Goal: Check status: Check status

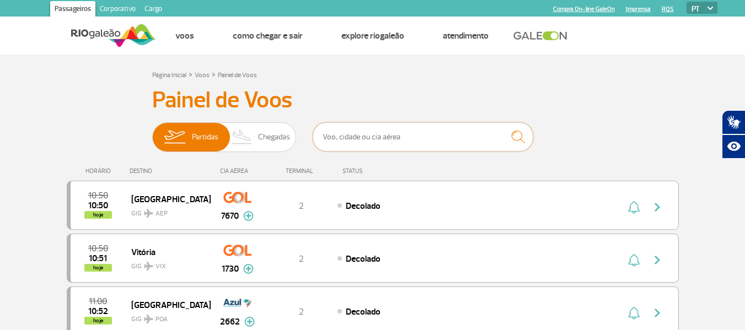
click at [471, 140] on input "text" at bounding box center [423, 136] width 221 height 29
drag, startPoint x: 380, startPoint y: 146, endPoint x: 372, endPoint y: 141, distance: 9.6
click at [374, 142] on input "text" at bounding box center [423, 136] width 221 height 29
click at [372, 140] on input "text" at bounding box center [423, 136] width 221 height 29
type input "9352"
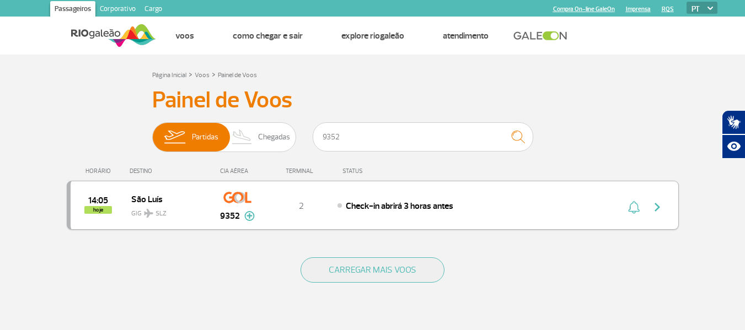
click at [656, 210] on img "button" at bounding box center [657, 207] width 13 height 13
click at [656, 208] on img "button" at bounding box center [657, 207] width 13 height 13
click at [660, 202] on img "button" at bounding box center [657, 207] width 13 height 13
click at [655, 206] on img "button" at bounding box center [657, 207] width 13 height 13
click at [655, 205] on img "button" at bounding box center [657, 207] width 13 height 13
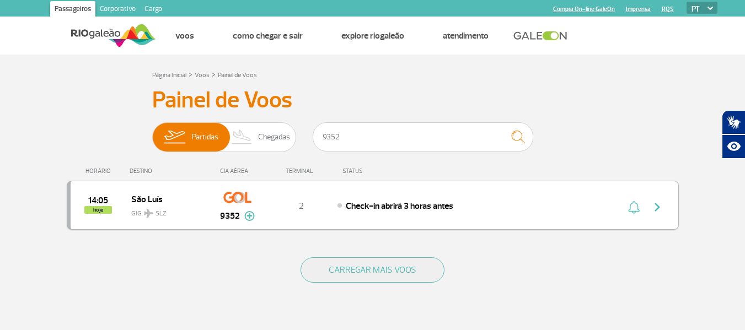
click at [655, 207] on img "button" at bounding box center [657, 207] width 13 height 13
click at [657, 205] on img "button" at bounding box center [657, 207] width 13 height 13
